Goal: Information Seeking & Learning: Understand process/instructions

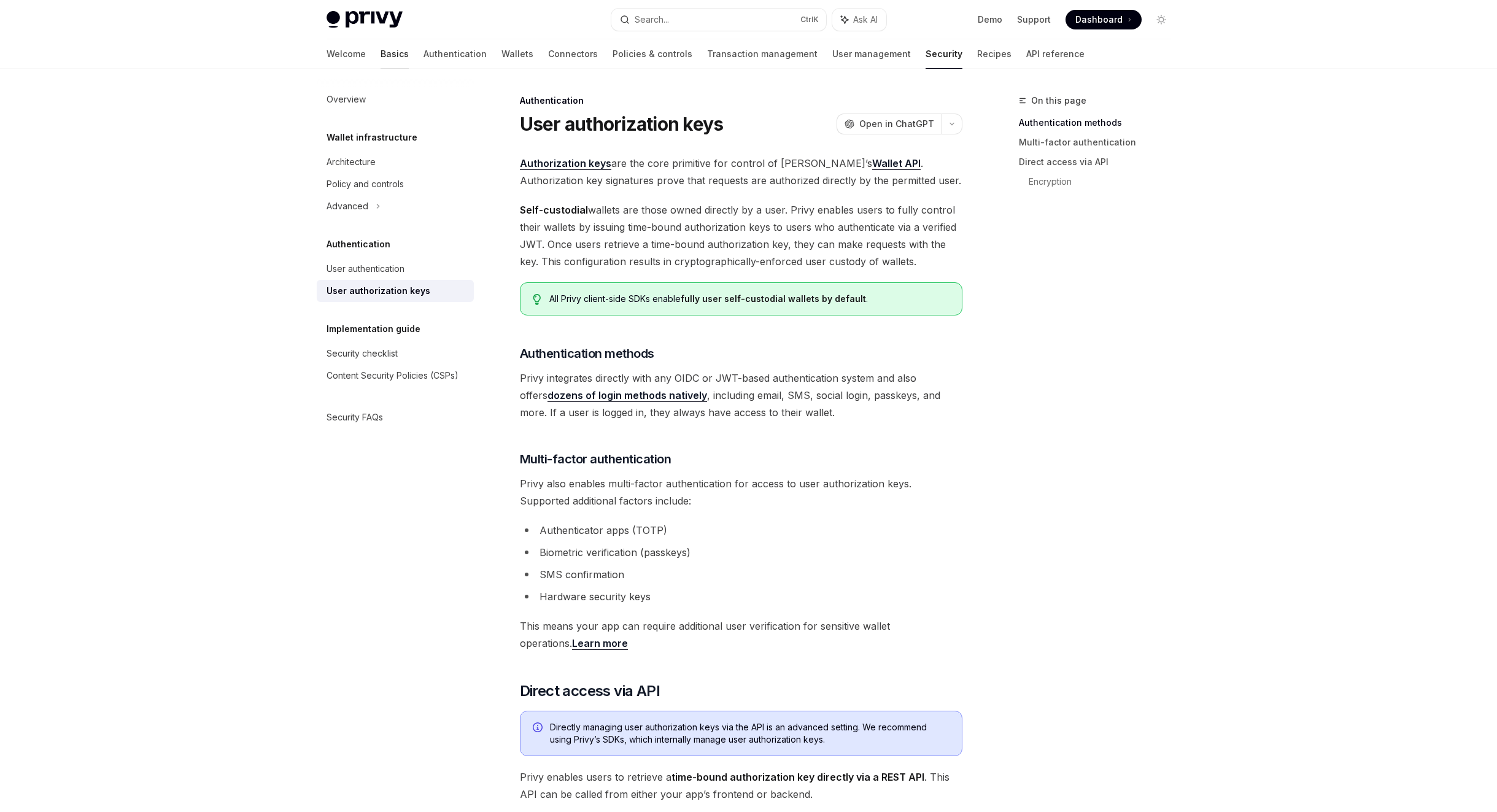
click at [380, 54] on link "Basics" at bounding box center [395, 54] width 28 height 29
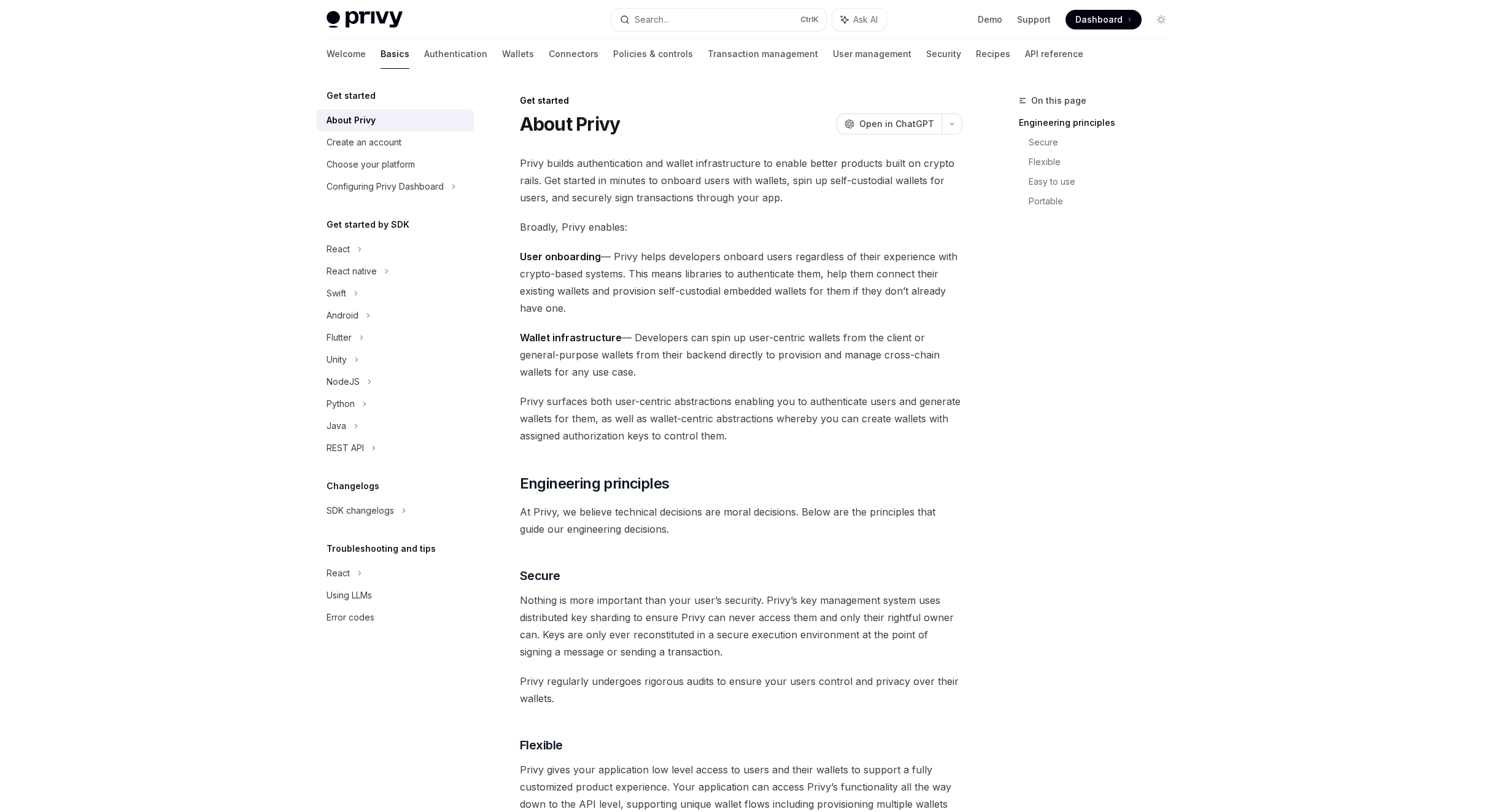
click at [1081, 13] on span "Dashboard" at bounding box center [1099, 19] width 47 height 12
click at [1065, 71] on div "On this page Engineering principles Secure Flexible Easy to use Portable" at bounding box center [1100, 145] width 162 height 152
click at [361, 4] on div "Privy Docs home page Search... Ctrl K Ask AI Demo Support Dashboard Dashboard S…" at bounding box center [749, 20] width 845 height 40
click at [365, 17] on img at bounding box center [365, 19] width 76 height 17
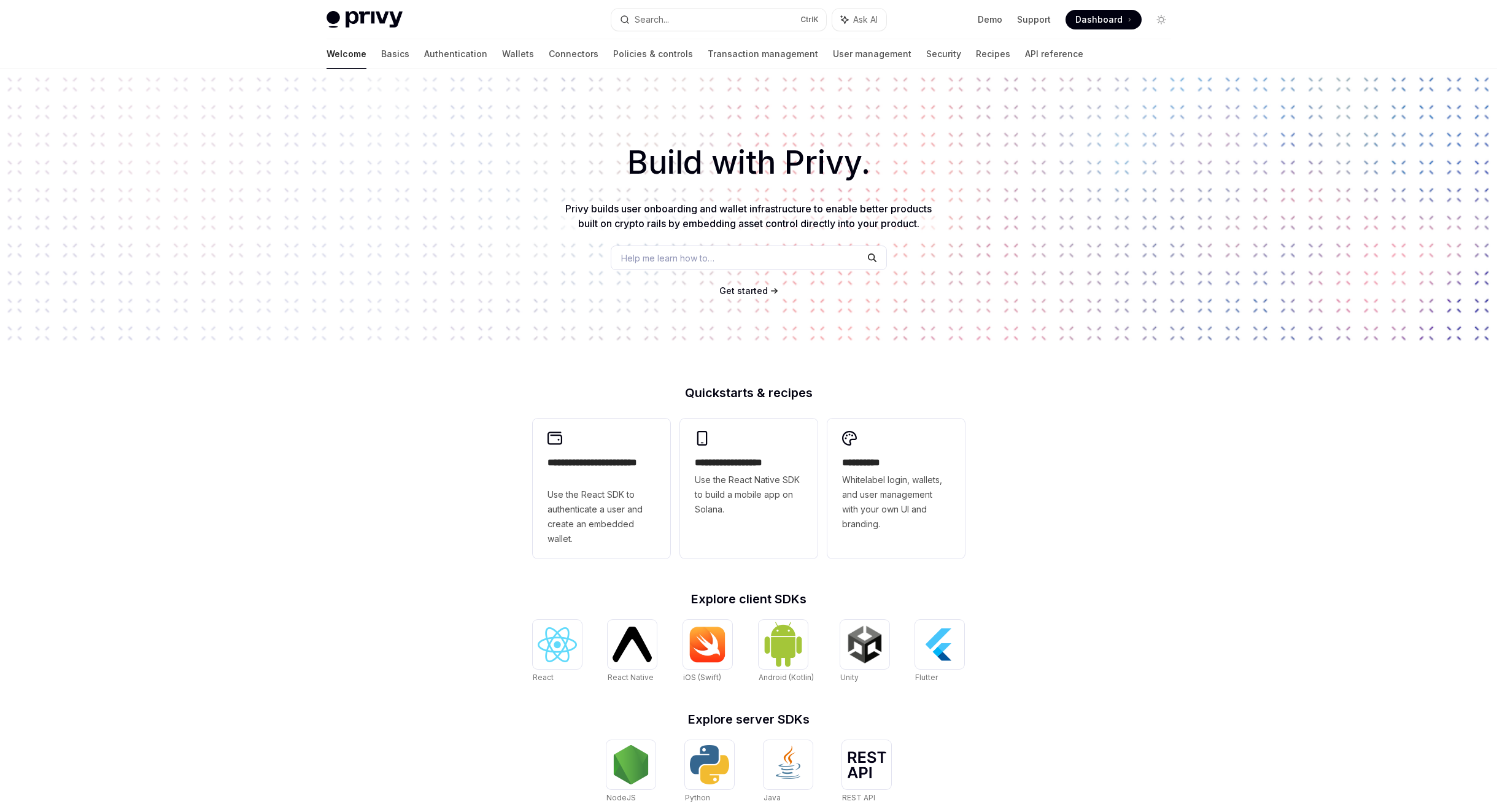
click at [1117, 22] on span "Dashboard" at bounding box center [1099, 19] width 47 height 12
click at [711, 57] on link "Transaction management" at bounding box center [763, 54] width 110 height 29
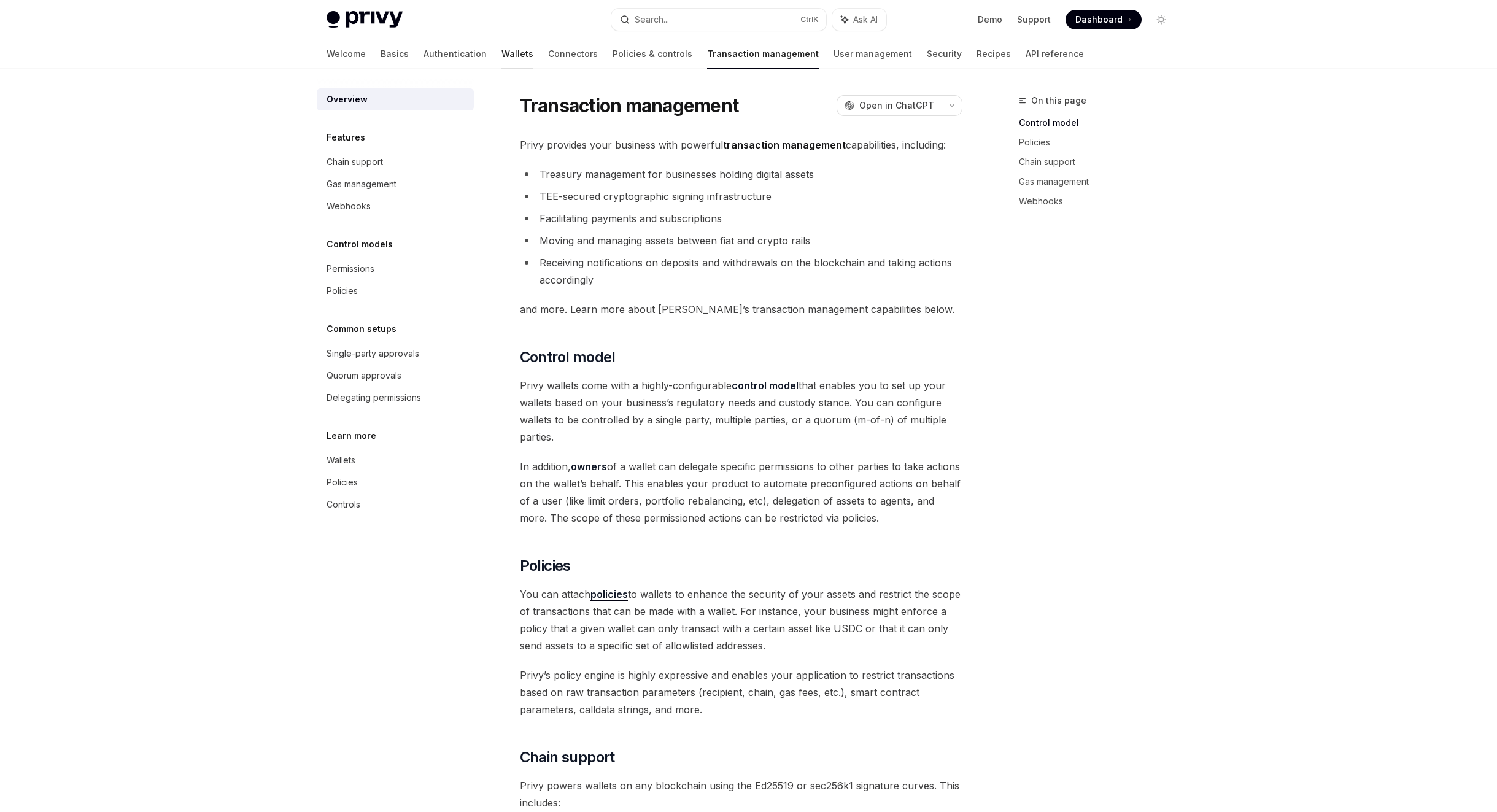
click at [502, 57] on link "Wallets" at bounding box center [518, 54] width 32 height 29
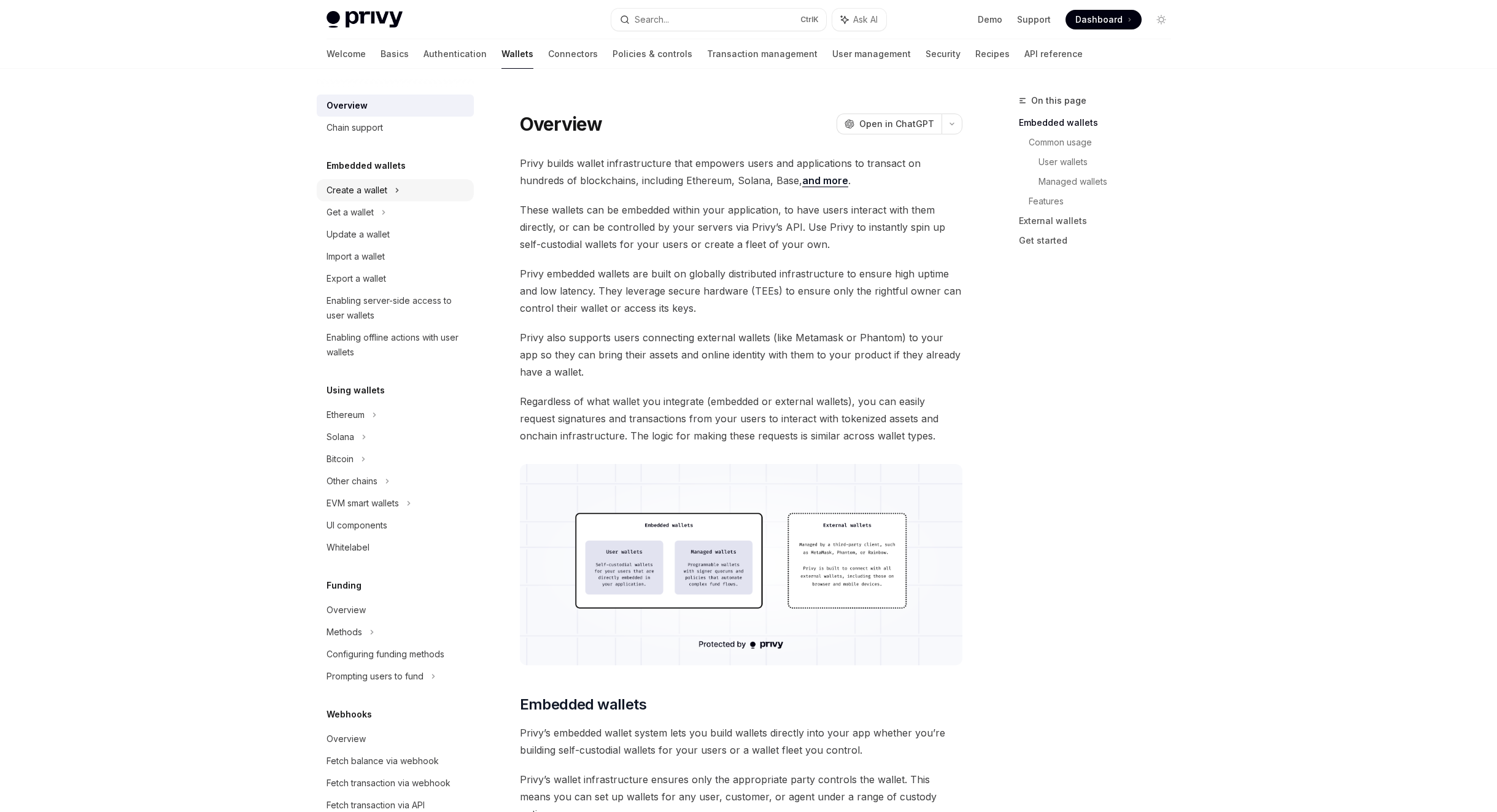
click at [364, 184] on div "Create a wallet" at bounding box center [357, 190] width 61 height 15
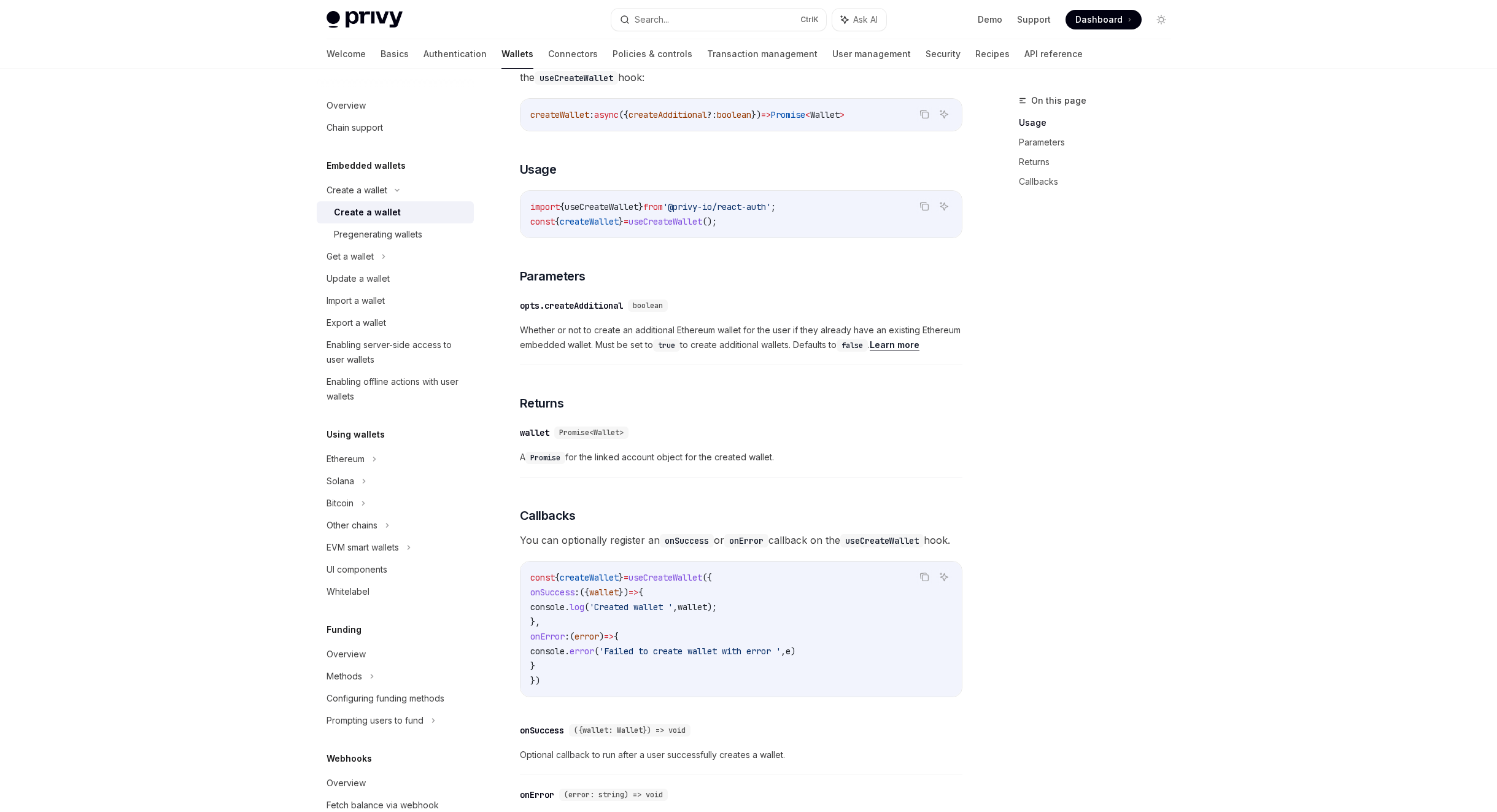
scroll to position [657, 0]
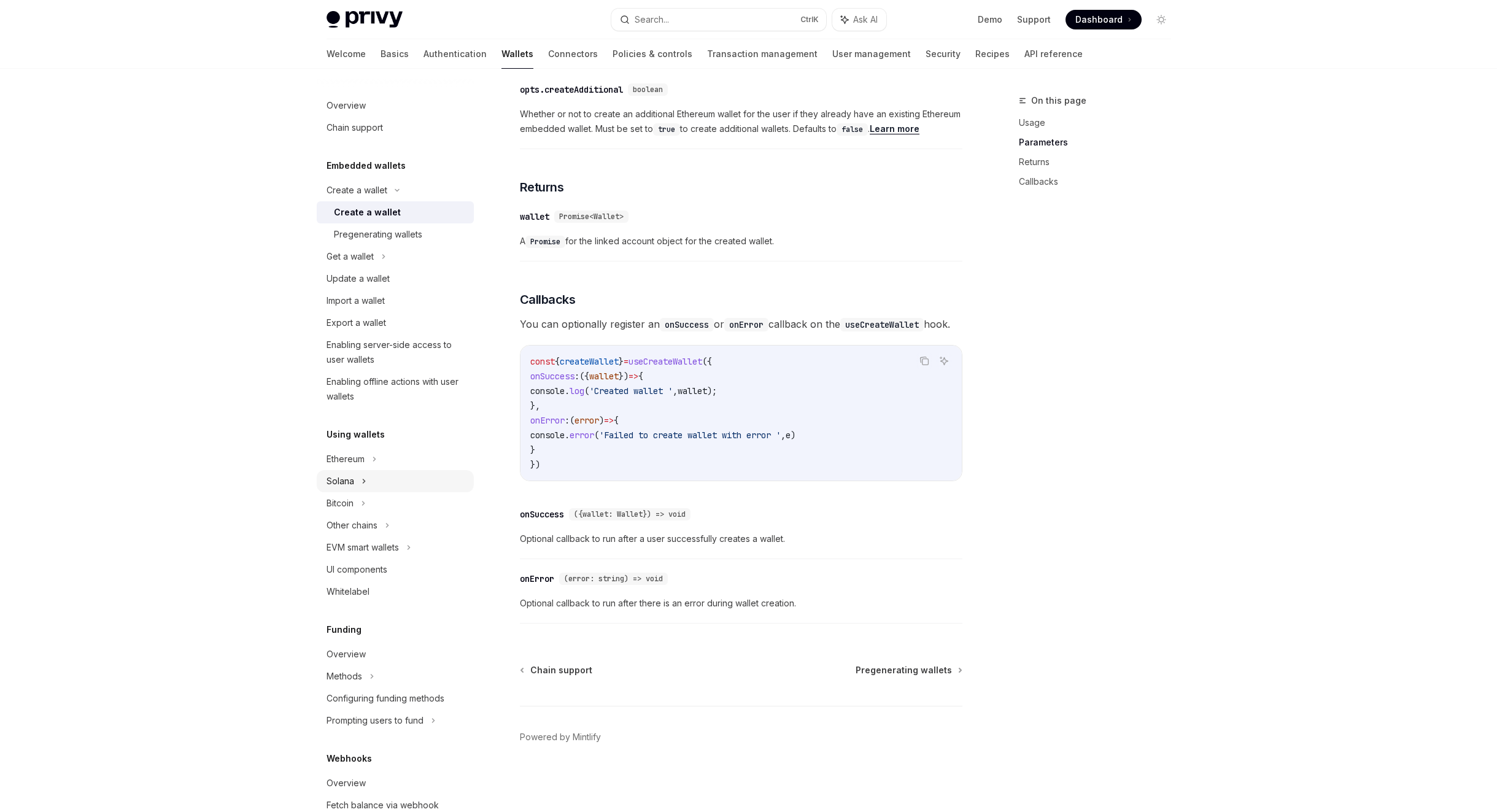
click at [361, 267] on div "Solana" at bounding box center [395, 257] width 157 height 22
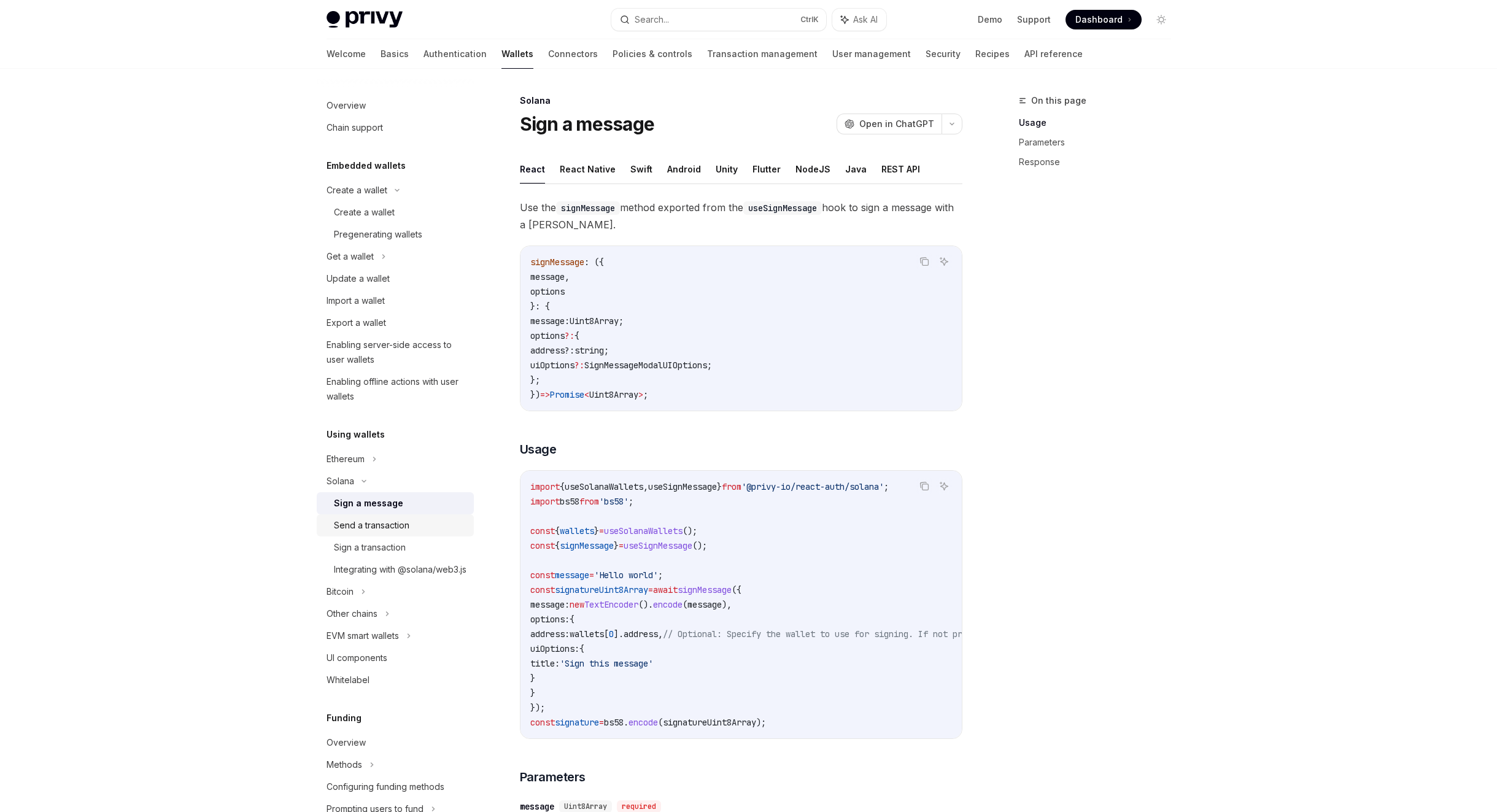
click at [409, 520] on div "Send a transaction" at bounding box center [372, 525] width 75 height 15
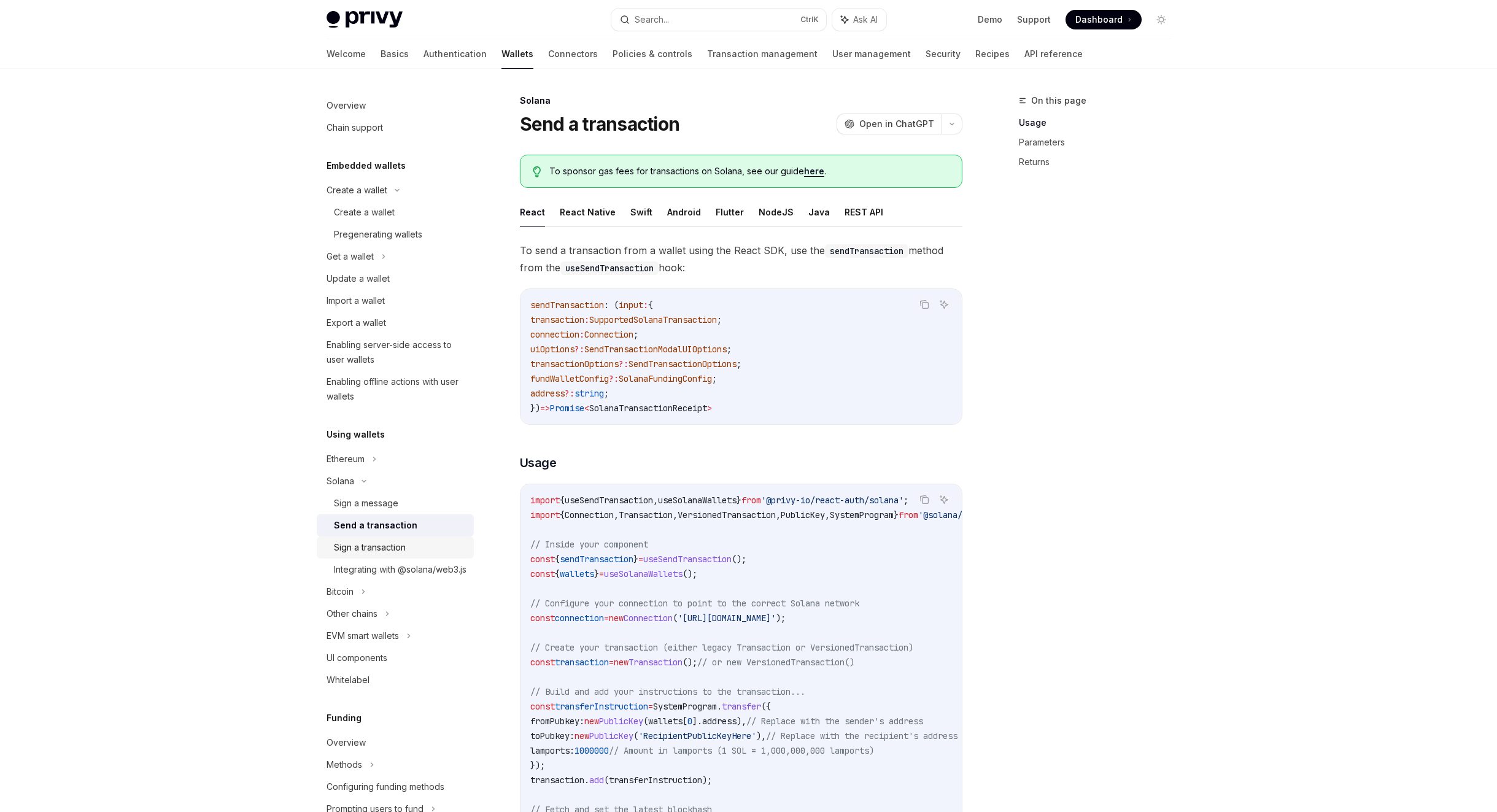
click at [394, 543] on div "Sign a transaction" at bounding box center [370, 547] width 72 height 15
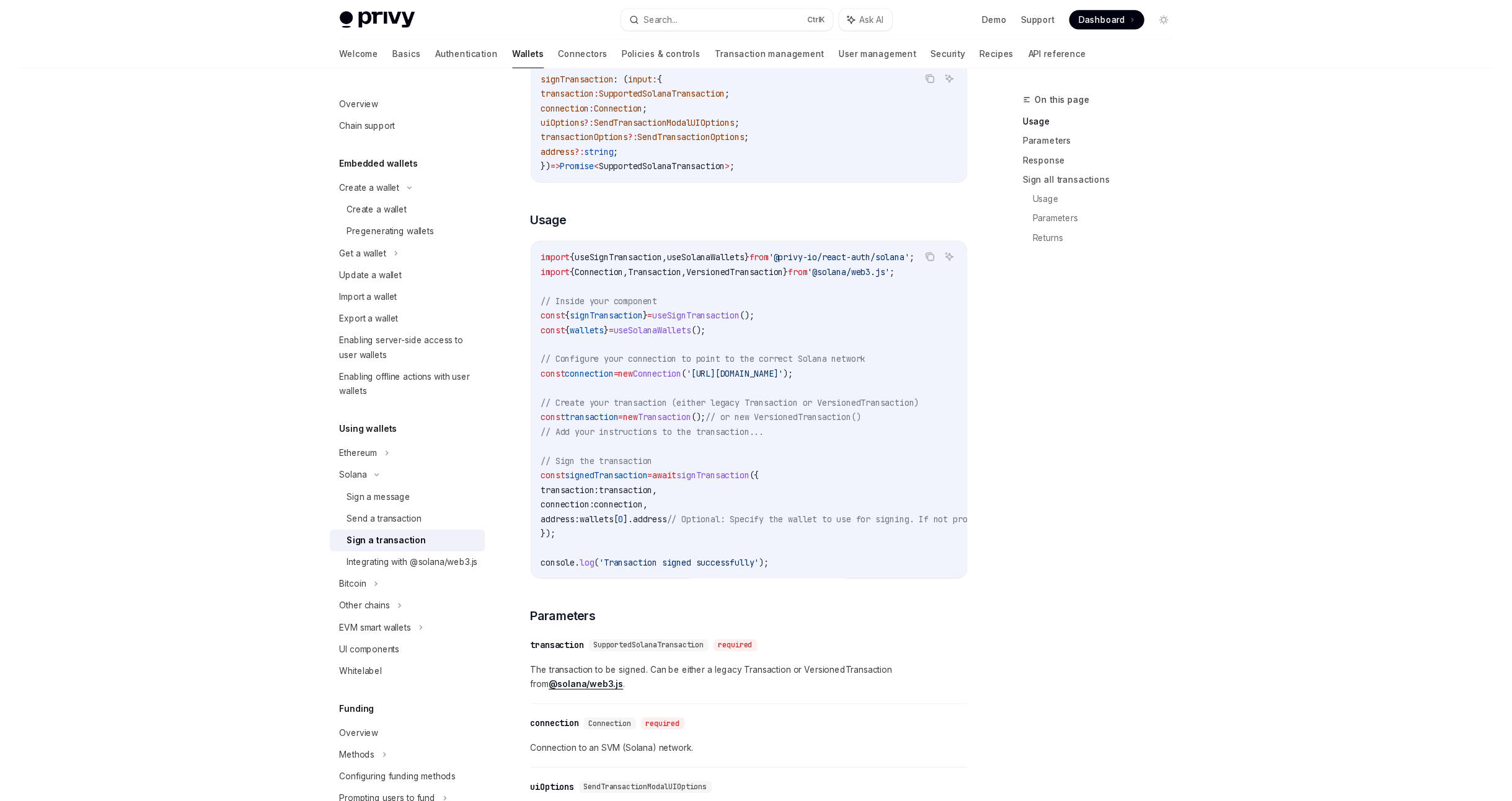
scroll to position [256, 0]
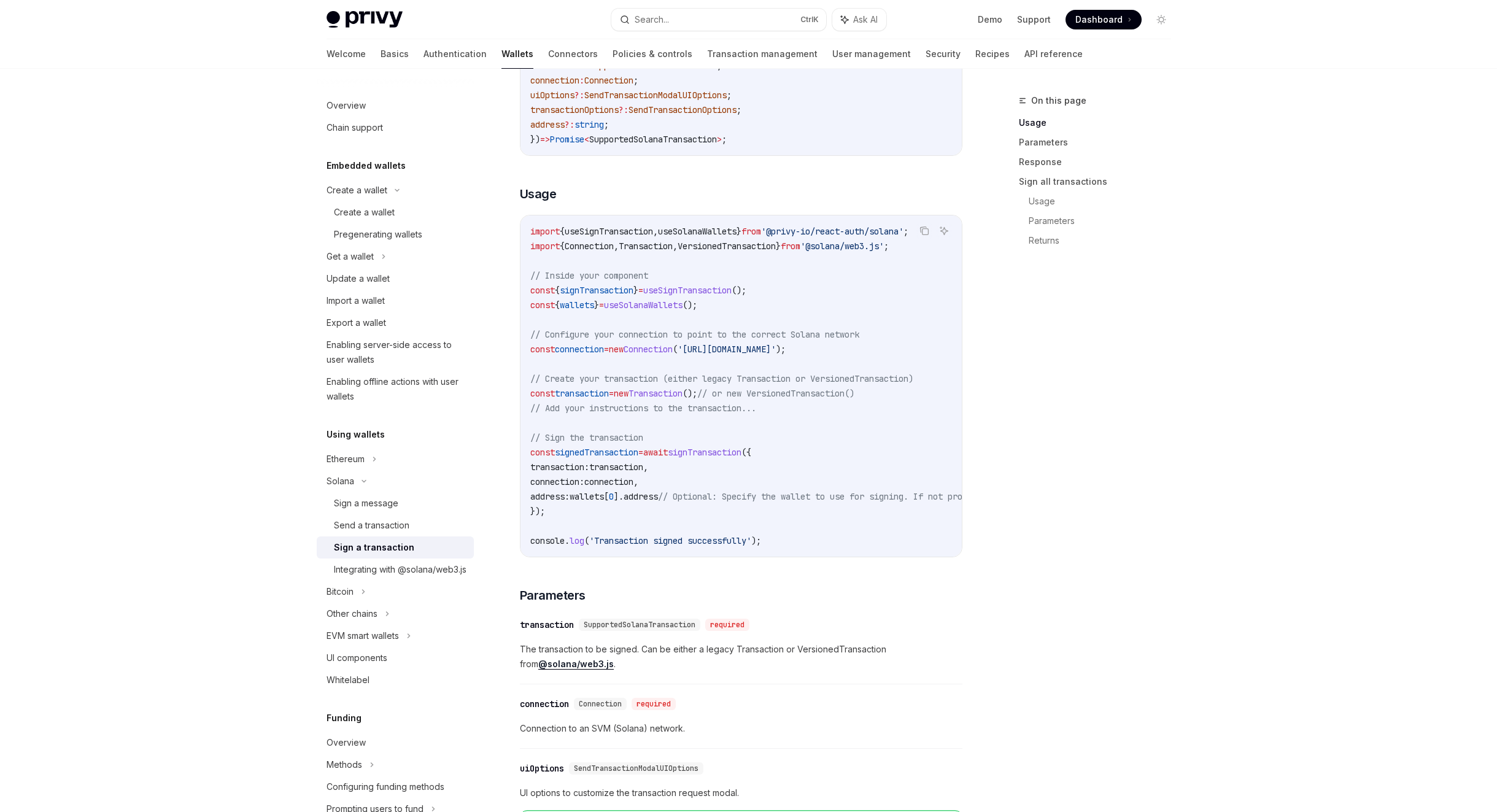
type textarea "*"
